Goal: Find specific page/section: Find specific page/section

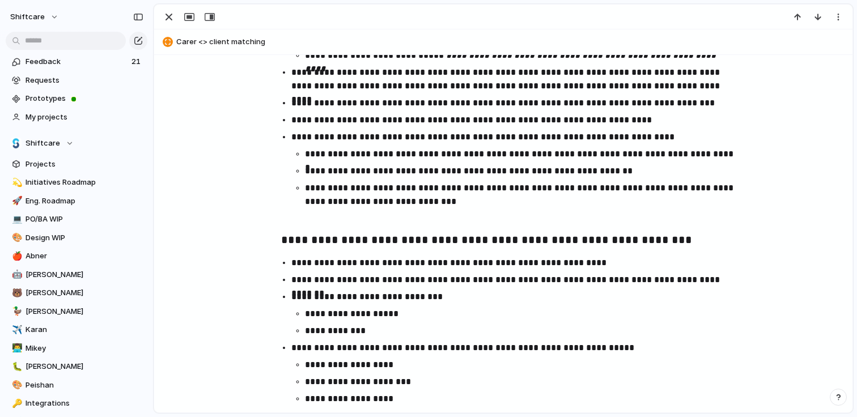
scroll to position [1910, 0]
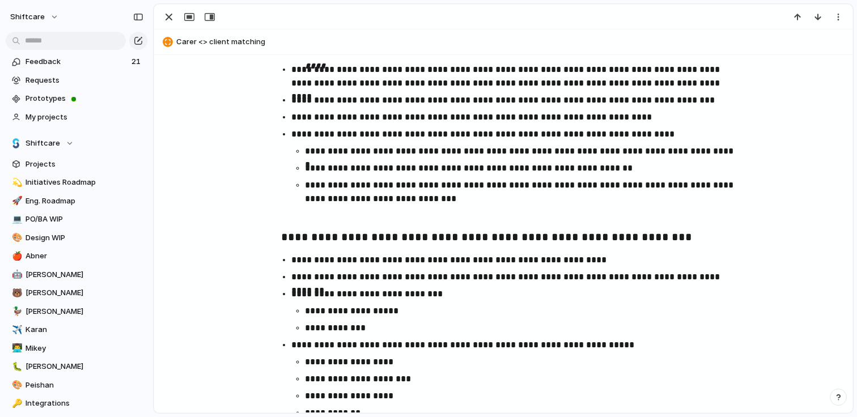
click at [576, 310] on p "**********" at bounding box center [520, 311] width 431 height 14
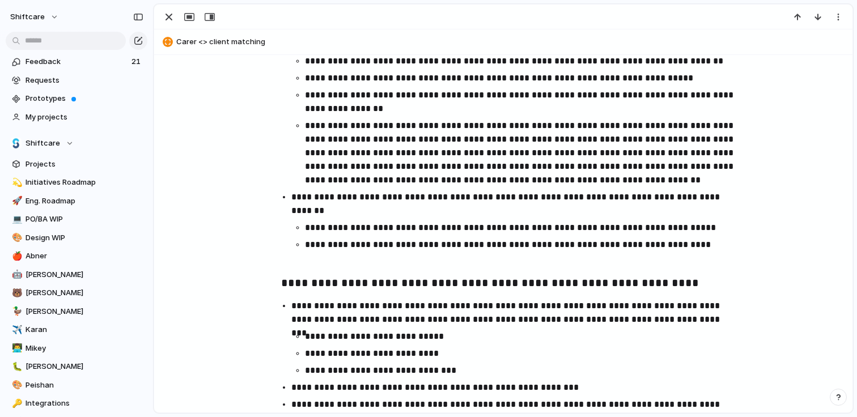
scroll to position [4013, 0]
